Goal: Transaction & Acquisition: Purchase product/service

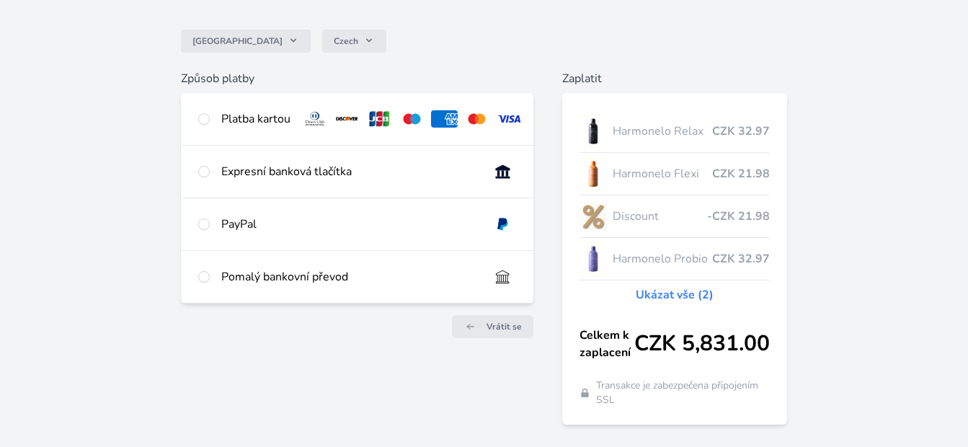
scroll to position [144, 0]
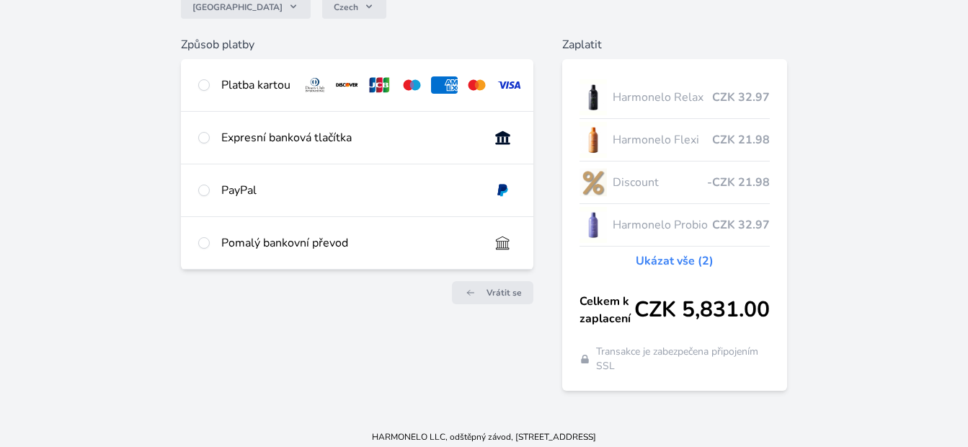
click at [286, 251] on div "Pomalý bankovní převod" at bounding box center [349, 242] width 257 height 17
radio input "true"
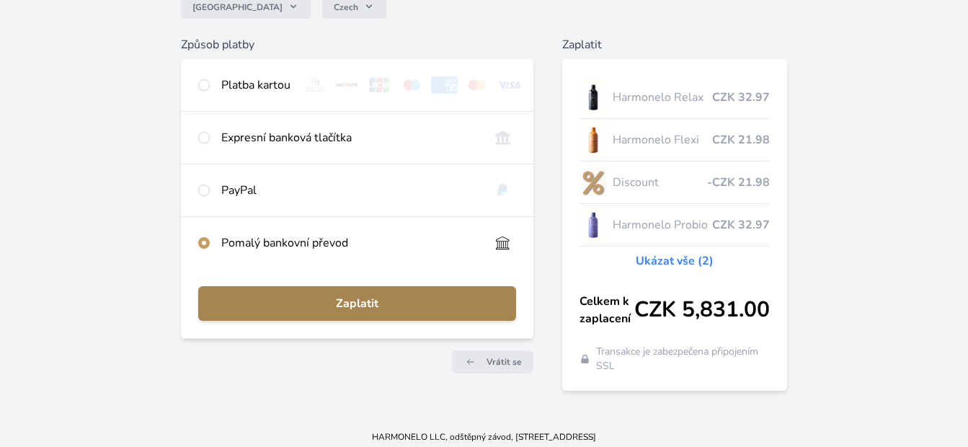
click at [352, 312] on span "Zaplatit" at bounding box center [357, 303] width 295 height 17
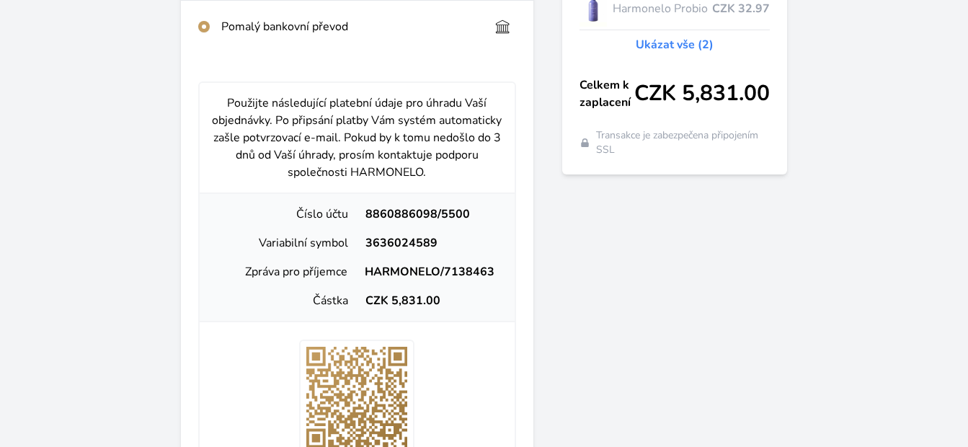
scroll to position [433, 0]
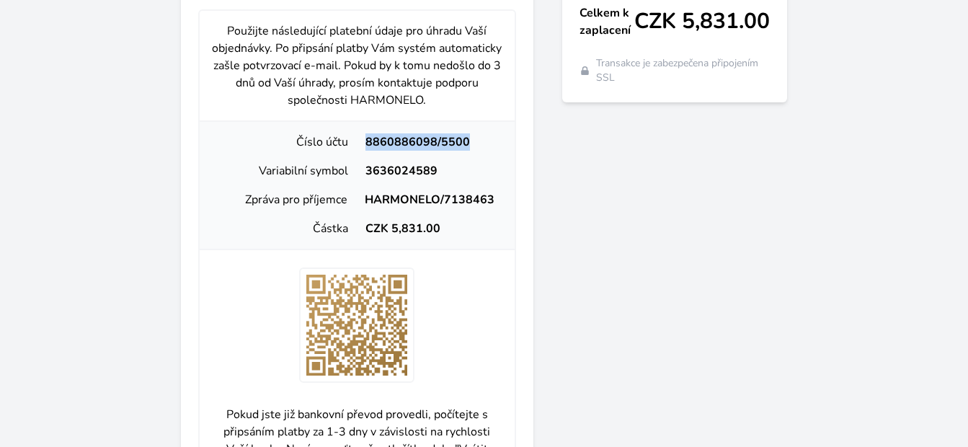
drag, startPoint x: 482, startPoint y: 149, endPoint x: 365, endPoint y: 149, distance: 116.8
click at [365, 149] on div "8860886098/5500" at bounding box center [430, 141] width 146 height 17
copy div "8860886098/5500"
drag, startPoint x: 442, startPoint y: 177, endPoint x: 363, endPoint y: 182, distance: 78.7
click at [363, 180] on div "3636024589" at bounding box center [430, 170] width 146 height 17
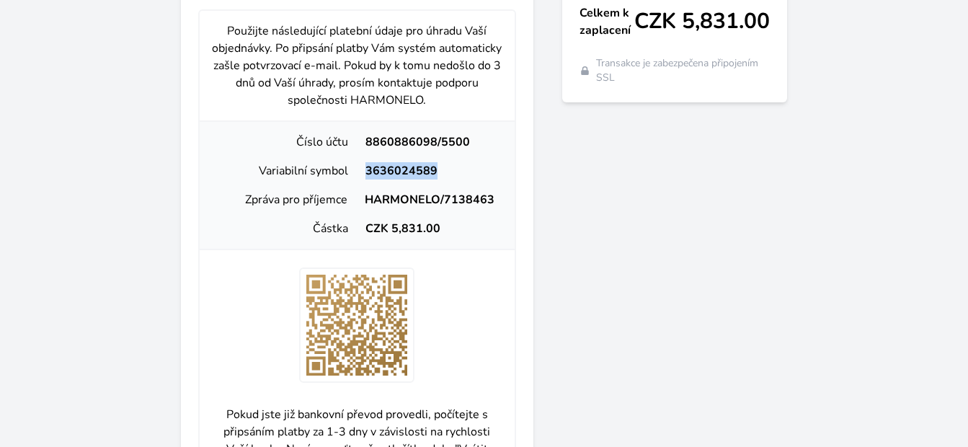
copy div "3636024589"
drag, startPoint x: 442, startPoint y: 239, endPoint x: 388, endPoint y: 244, distance: 54.3
click at [388, 237] on div "CZK 5,831.00" at bounding box center [430, 228] width 146 height 17
copy div "5,831.00"
drag, startPoint x: 493, startPoint y: 210, endPoint x: 366, endPoint y: 221, distance: 128.1
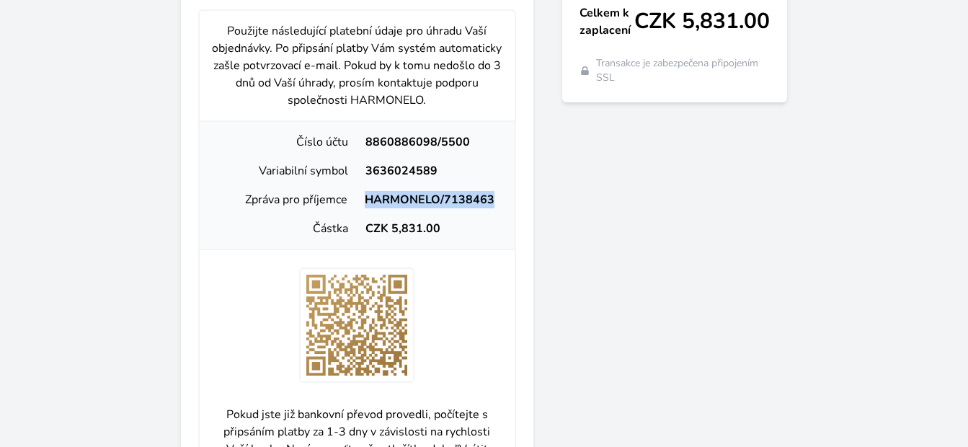
click at [366, 214] on div "Zpráva pro příjemce HARMONELO/7138463" at bounding box center [357, 199] width 304 height 29
copy div "HARMONELO/7138463"
click at [647, 243] on div "Zaplatit Harmonelo Relax CZK 32.97 Harmonelo Flexi CZK 21.98 Discount -CZK 21.9…" at bounding box center [675, 200] width 226 height 905
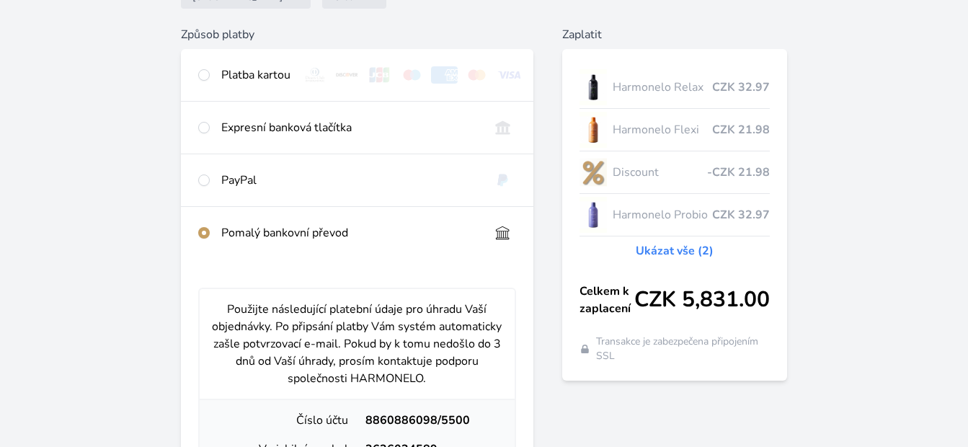
scroll to position [136, 0]
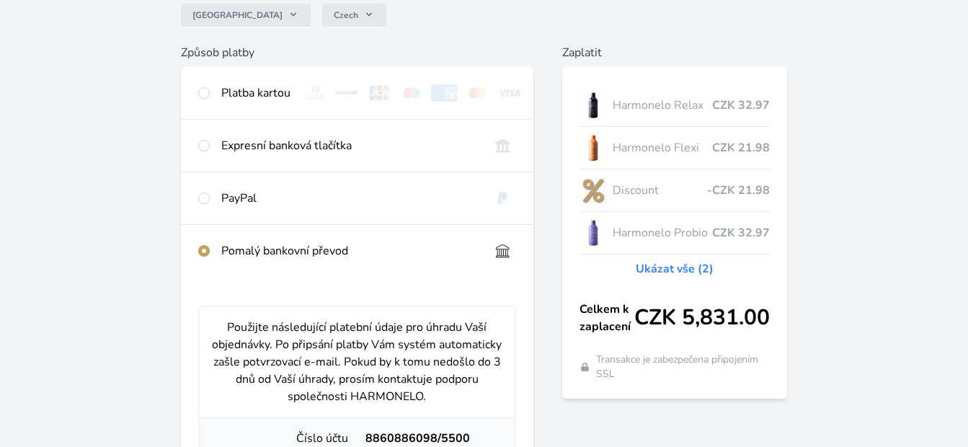
click at [668, 268] on link "Ukázat vše (2)" at bounding box center [675, 268] width 78 height 17
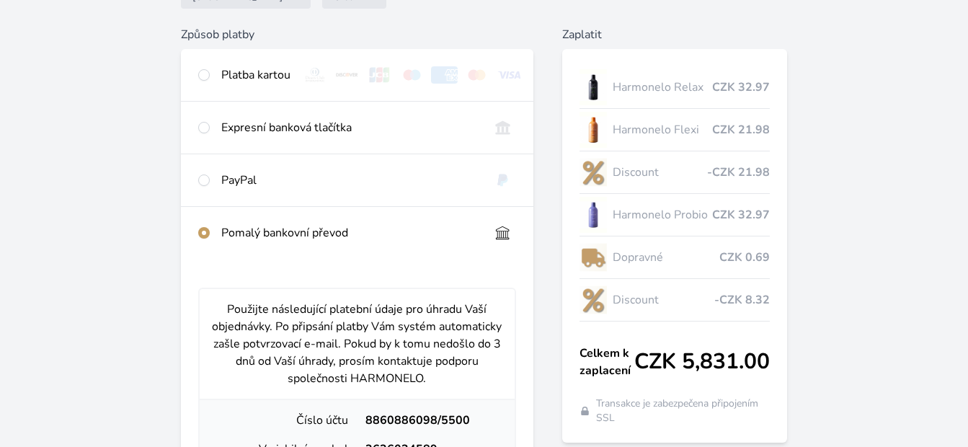
scroll to position [144, 0]
